Goal: Use online tool/utility

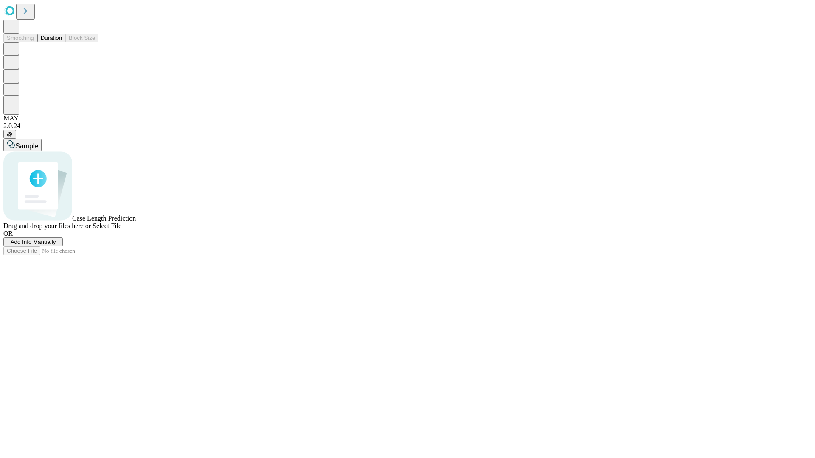
click at [121, 230] on span "Select File" at bounding box center [107, 225] width 29 height 7
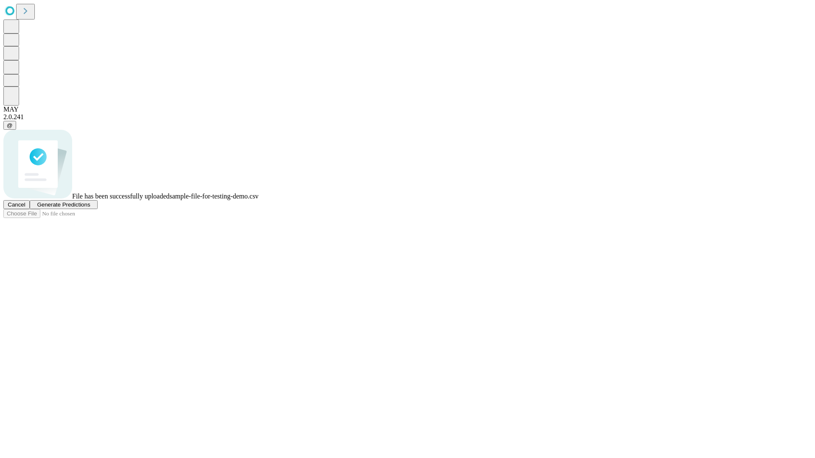
click at [90, 208] on span "Generate Predictions" at bounding box center [63, 205] width 53 height 6
